Goal: Find specific fact: Find specific fact

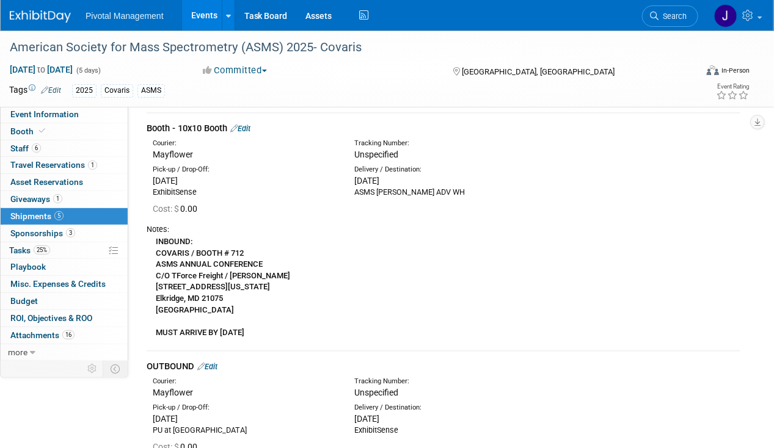
click at [208, 17] on link "Events" at bounding box center [204, 15] width 45 height 31
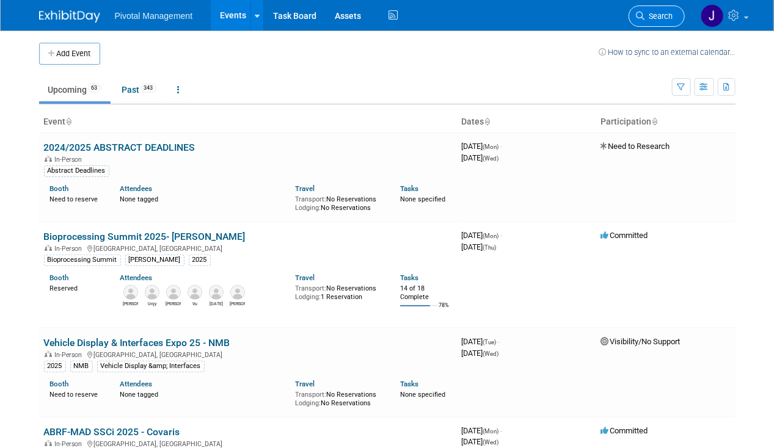
click at [662, 16] on span "Search" at bounding box center [659, 16] width 28 height 9
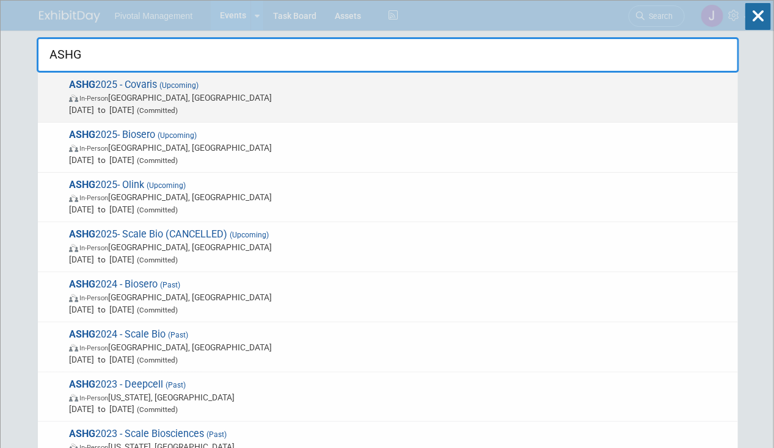
type input "ASHG"
click at [382, 110] on span "Oct 15, 2025 to Oct 17, 2025 (Committed)" at bounding box center [400, 110] width 663 height 12
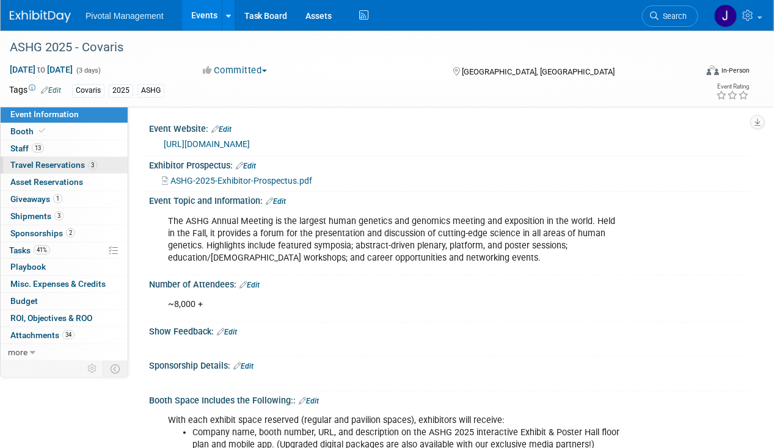
click at [88, 164] on span "3" at bounding box center [92, 165] width 9 height 9
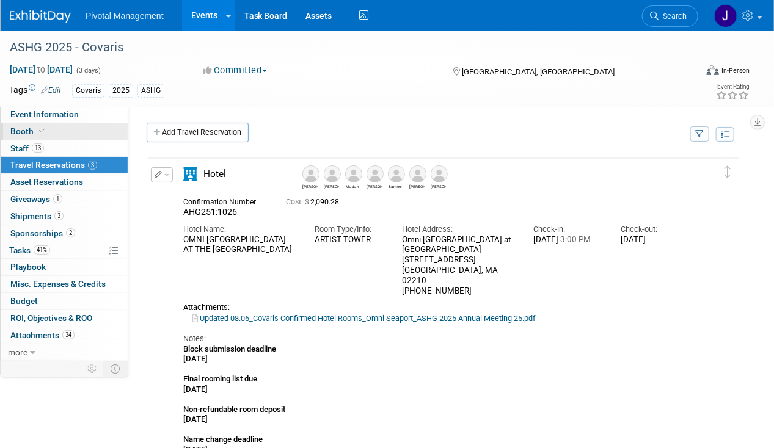
click at [63, 133] on link "Booth" at bounding box center [64, 131] width 127 height 16
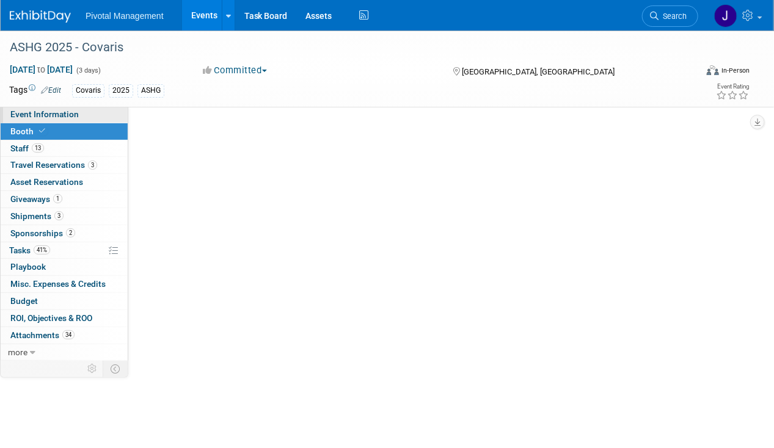
select select "No"
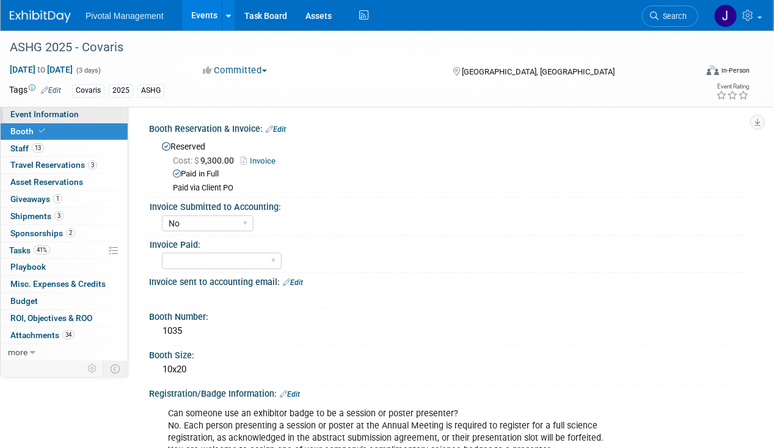
click at [62, 115] on span "Event Information" at bounding box center [44, 114] width 68 height 10
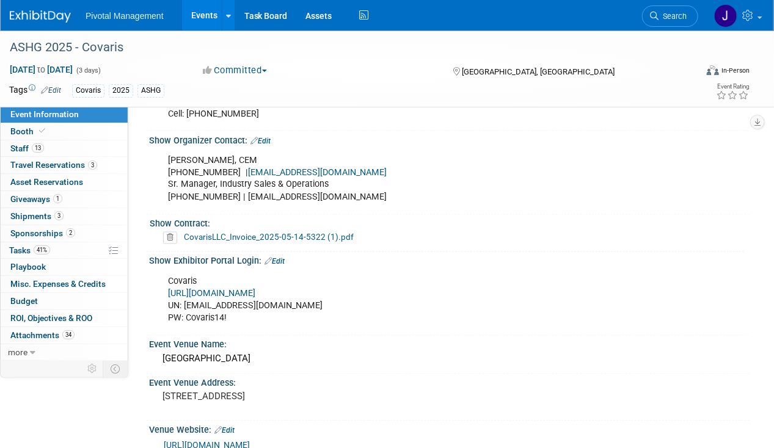
scroll to position [700, 0]
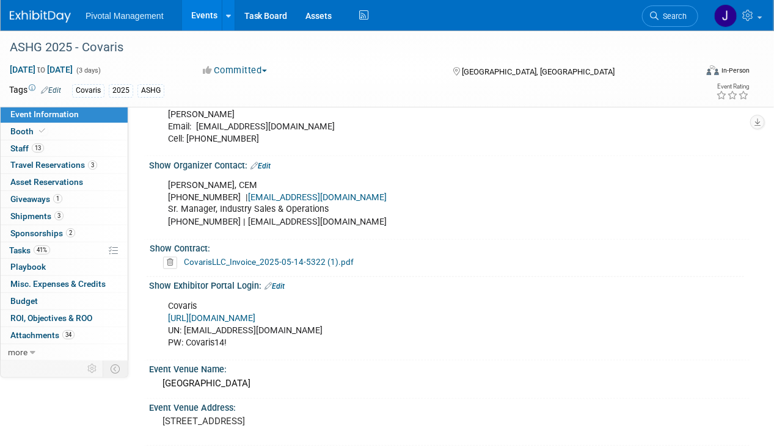
click at [255, 314] on link "[URL][DOMAIN_NAME]" at bounding box center [211, 319] width 87 height 10
drag, startPoint x: 284, startPoint y: 329, endPoint x: 184, endPoint y: 327, distance: 99.6
click at [184, 327] on div "Covaris [URL][DOMAIN_NAME] UN: [EMAIL_ADDRESS][DOMAIN_NAME] PW: Covaris14!" at bounding box center [395, 325] width 472 height 61
copy div "[EMAIL_ADDRESS][DOMAIN_NAME]"
click at [286, 337] on div "Covaris [URL][DOMAIN_NAME] UN: [EMAIL_ADDRESS][DOMAIN_NAME] PW: Covaris14!" at bounding box center [395, 325] width 472 height 61
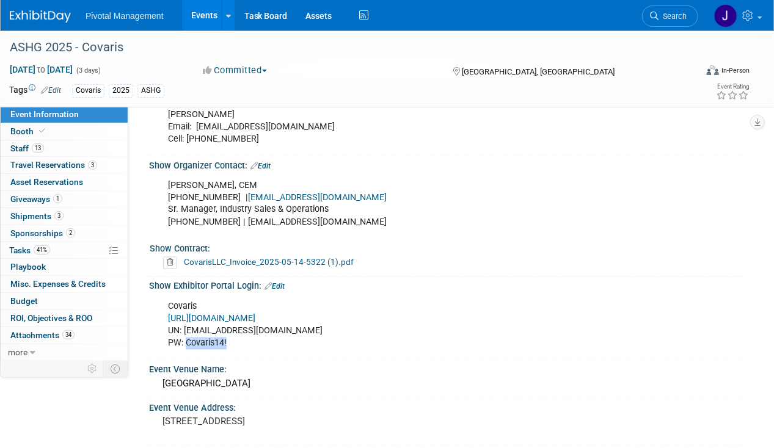
drag, startPoint x: 189, startPoint y: 334, endPoint x: 245, endPoint y: 337, distance: 56.3
click at [245, 337] on div "Covaris [URL][DOMAIN_NAME] UN: [EMAIL_ADDRESS][DOMAIN_NAME] PW: Covaris14!" at bounding box center [395, 325] width 472 height 61
copy div "Covaris14!"
